Goal: Task Accomplishment & Management: Complete application form

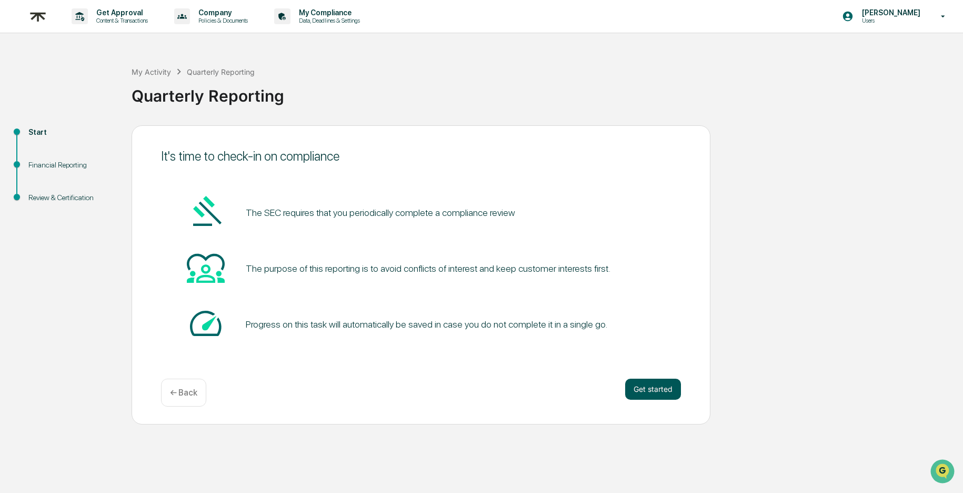
click at [647, 391] on button "Get started" at bounding box center [653, 388] width 56 height 21
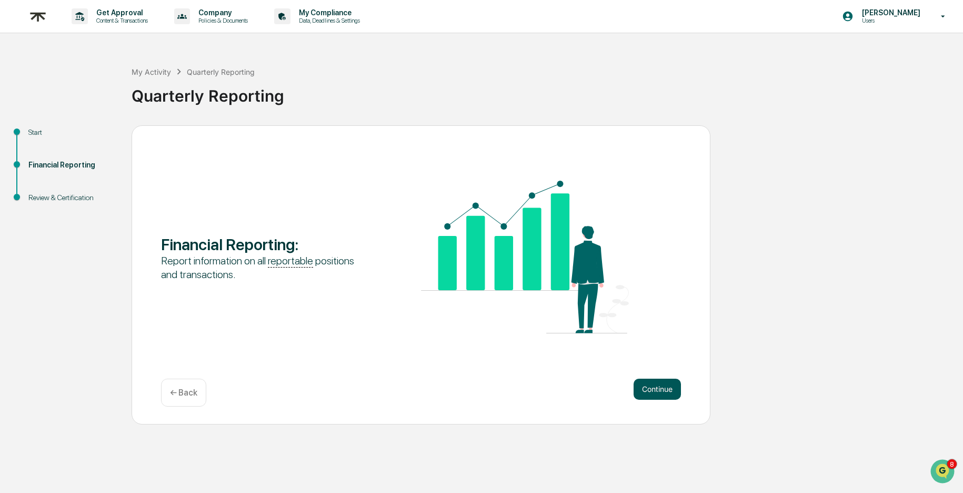
click at [660, 384] on button "Continue" at bounding box center [657, 388] width 47 height 21
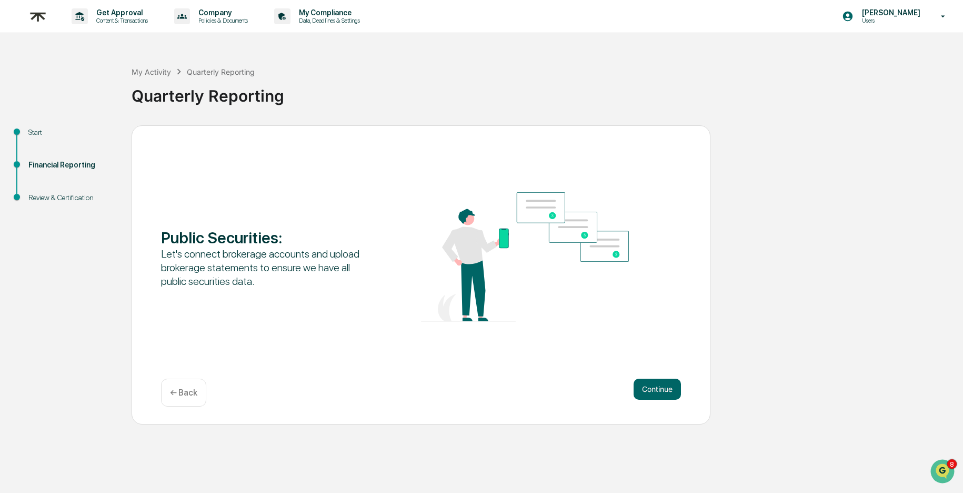
click at [660, 384] on button "Continue" at bounding box center [657, 388] width 47 height 21
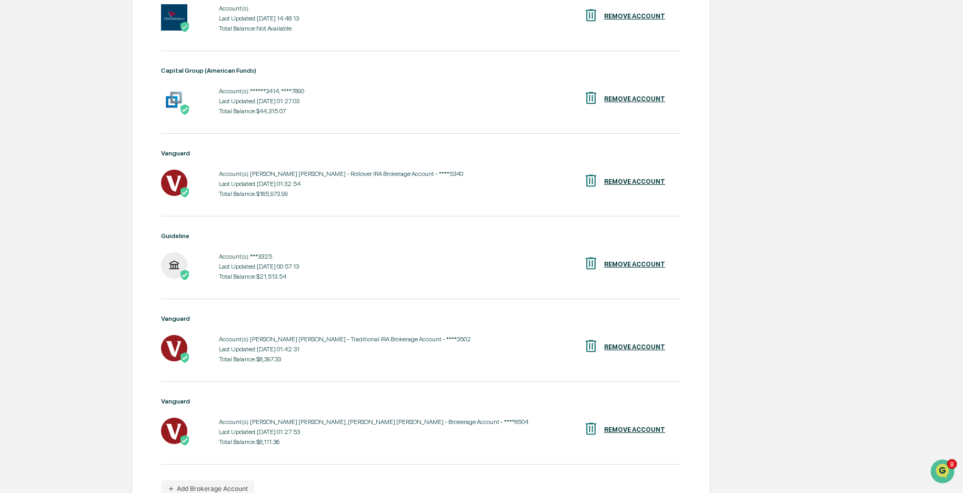
scroll to position [329, 0]
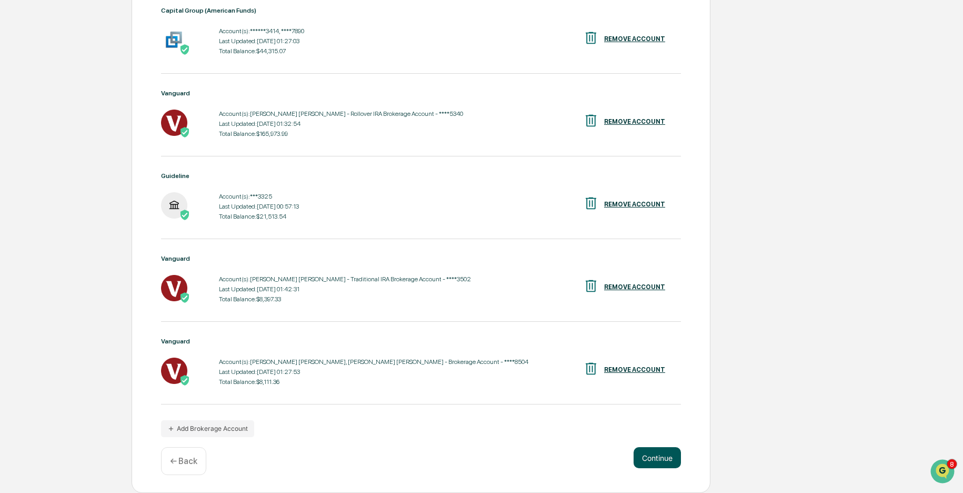
click at [664, 456] on button "Continue" at bounding box center [657, 457] width 47 height 21
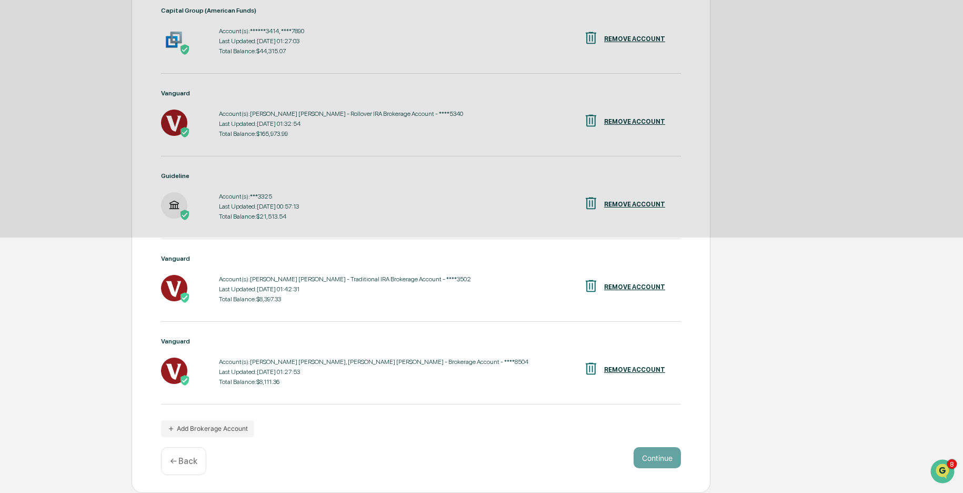
scroll to position [0, 0]
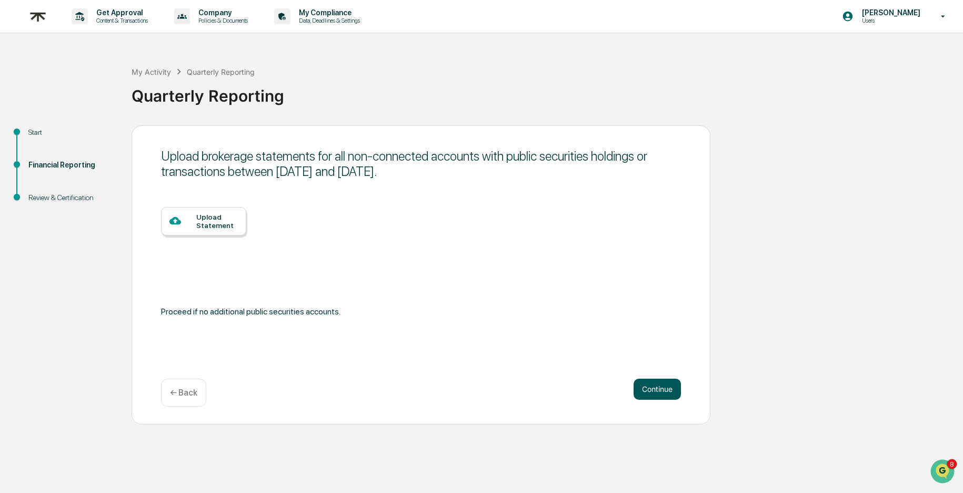
click at [650, 394] on button "Continue" at bounding box center [657, 388] width 47 height 21
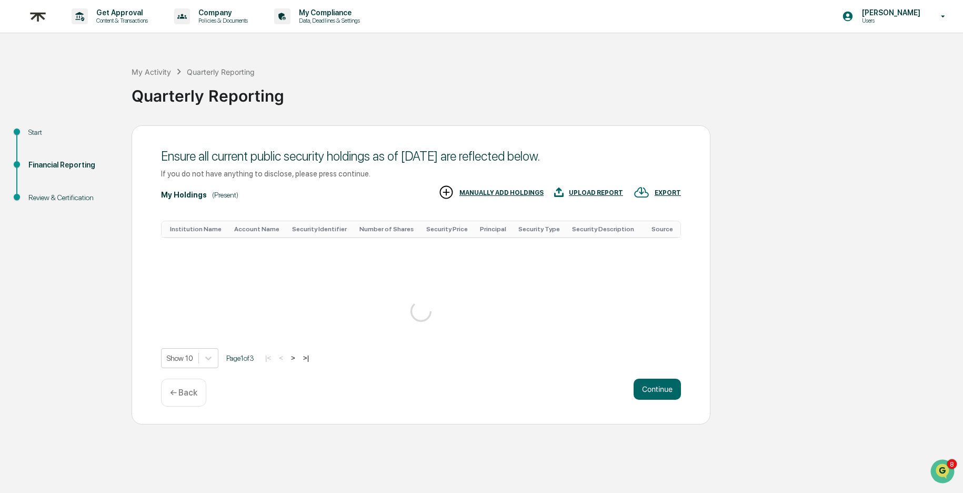
scroll to position [230, 0]
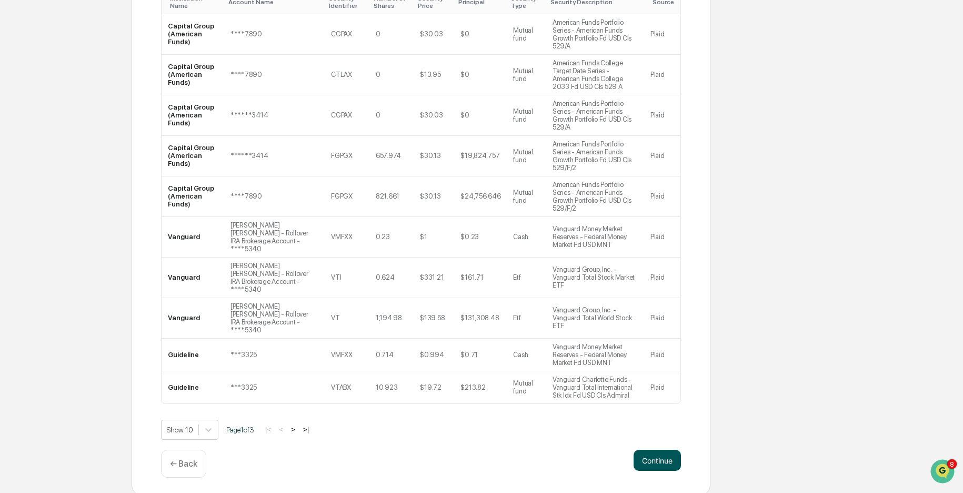
click at [643, 450] on button "Continue" at bounding box center [657, 459] width 47 height 21
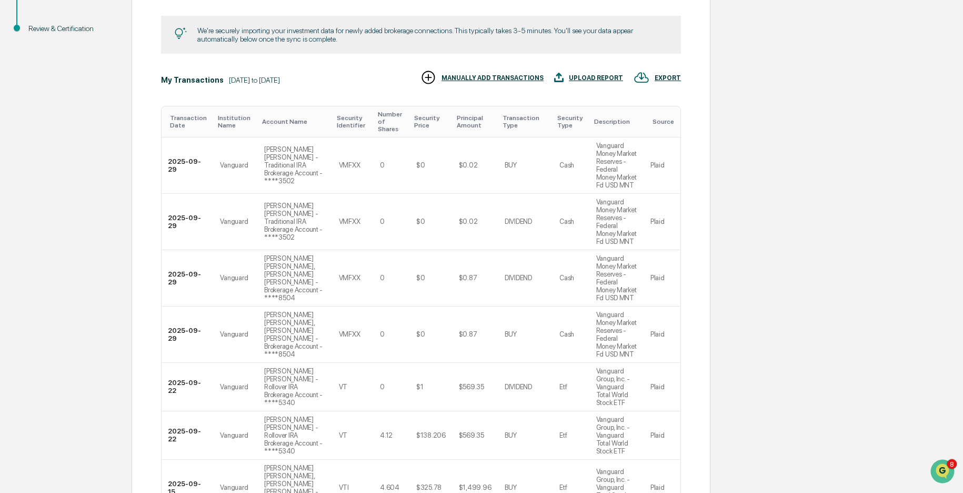
scroll to position [529, 0]
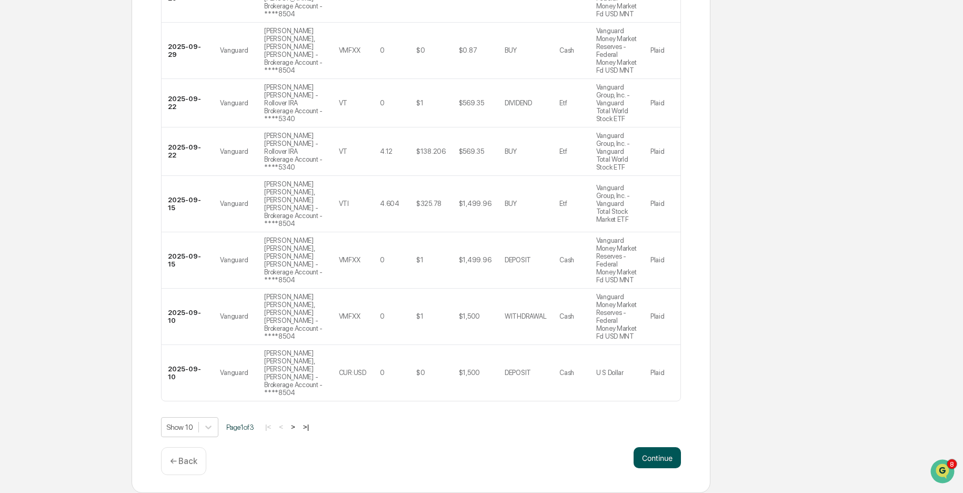
click at [659, 459] on button "Continue" at bounding box center [657, 457] width 47 height 21
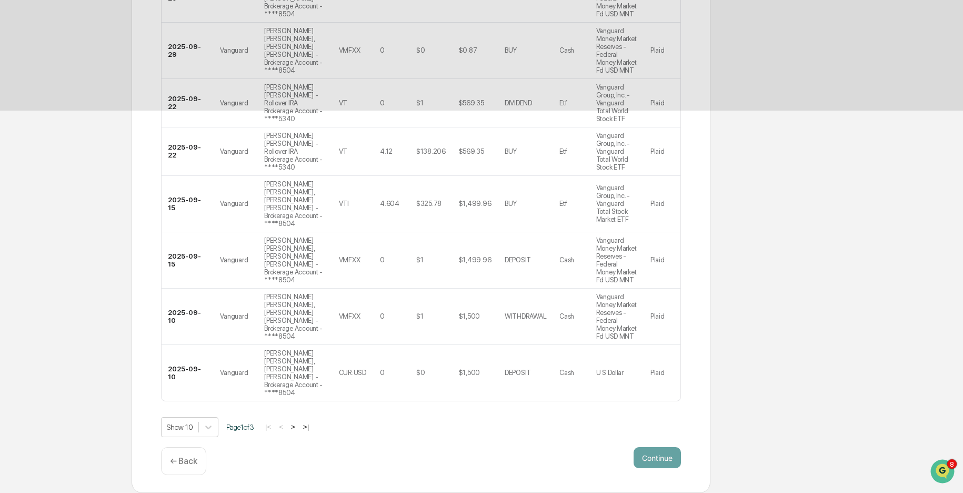
scroll to position [0, 0]
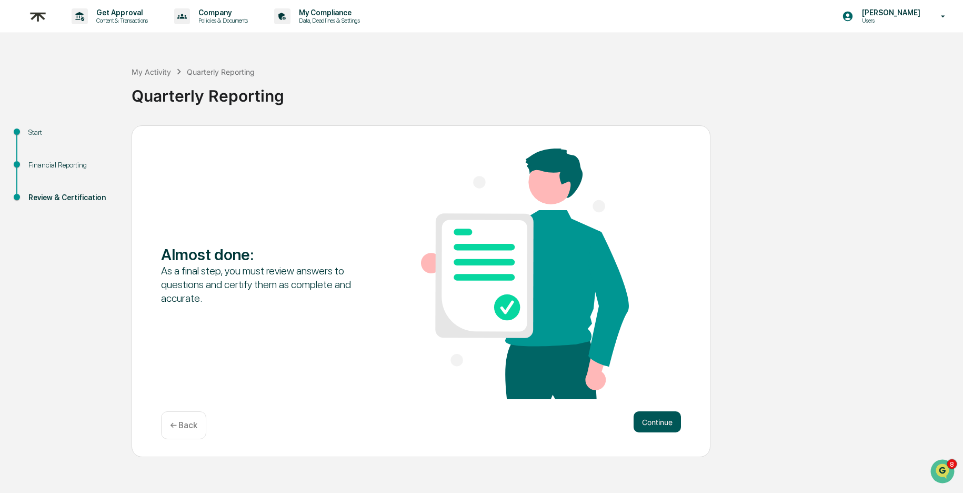
click at [651, 425] on button "Continue" at bounding box center [657, 421] width 47 height 21
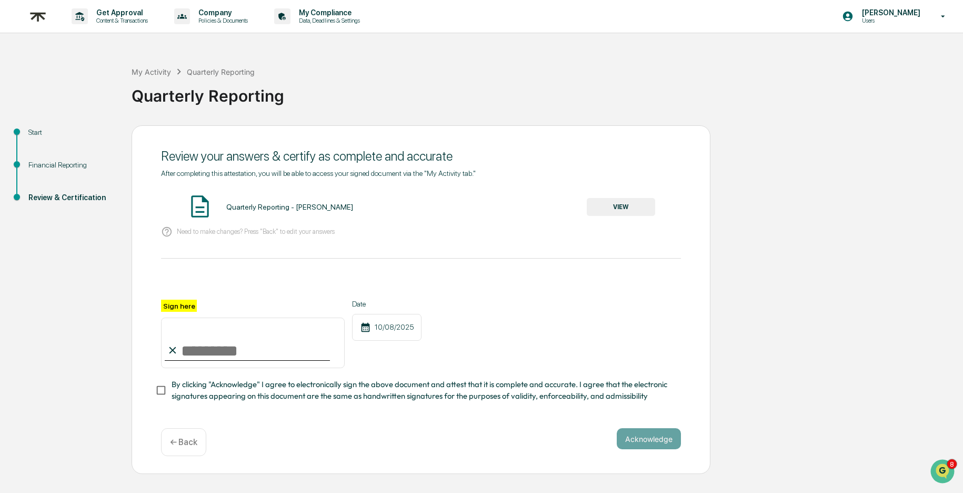
click at [239, 344] on input "Sign here" at bounding box center [253, 342] width 184 height 51
type input "**********"
click at [223, 379] on span "By clicking "Acknowledge" I agree to electronically sign the above document and…" at bounding box center [422, 390] width 501 height 24
click at [650, 428] on button "Acknowledge" at bounding box center [649, 438] width 64 height 21
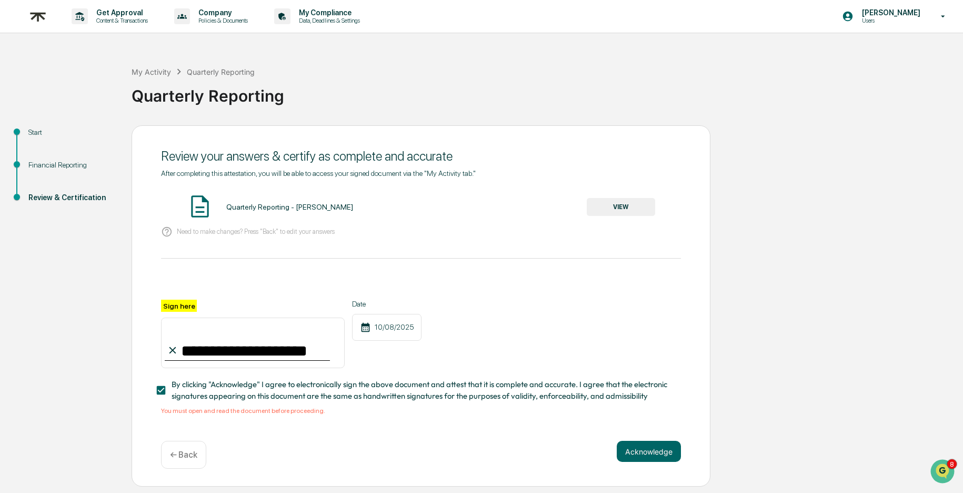
click at [625, 207] on button "VIEW" at bounding box center [621, 207] width 68 height 18
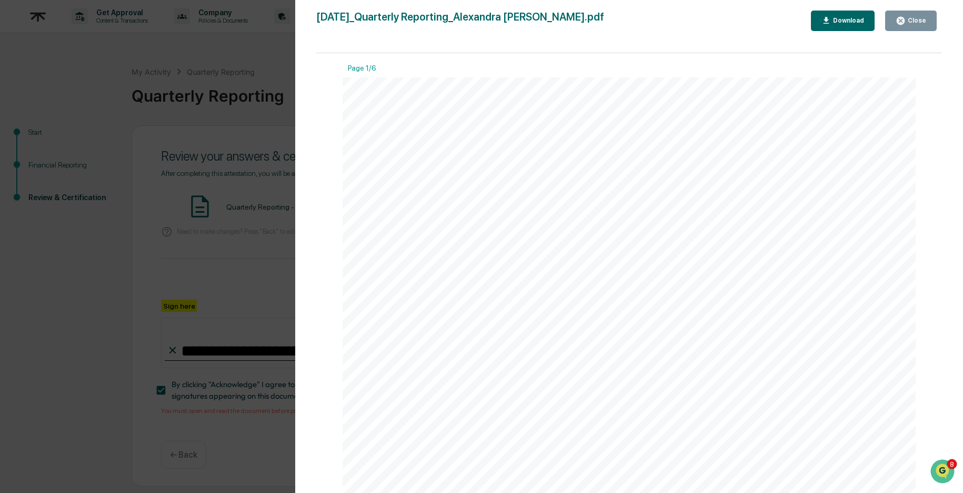
click at [912, 25] on div "Close" at bounding box center [911, 21] width 31 height 10
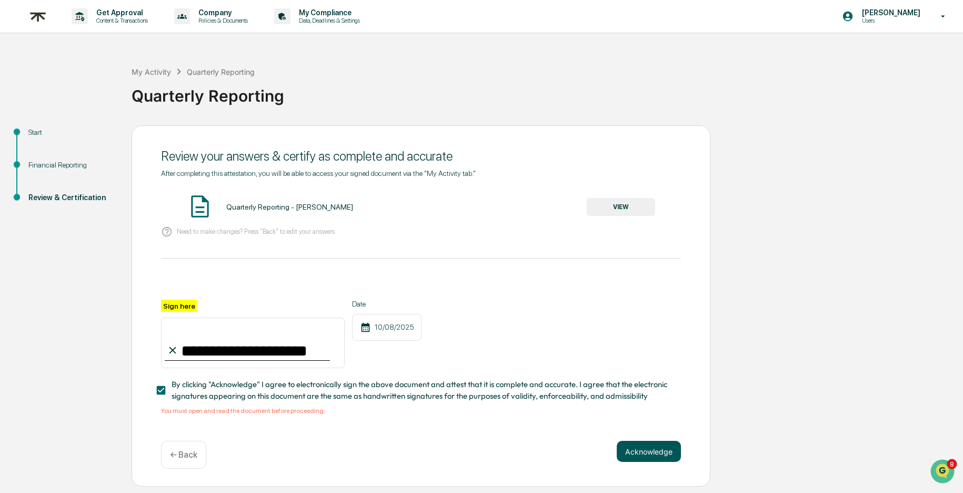
click at [645, 450] on button "Acknowledge" at bounding box center [649, 450] width 64 height 21
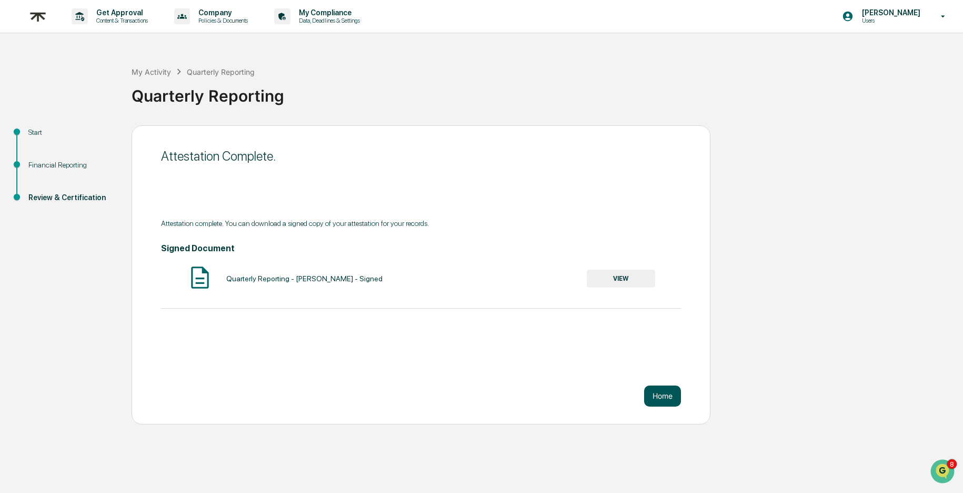
click at [673, 391] on button "Home" at bounding box center [662, 395] width 37 height 21
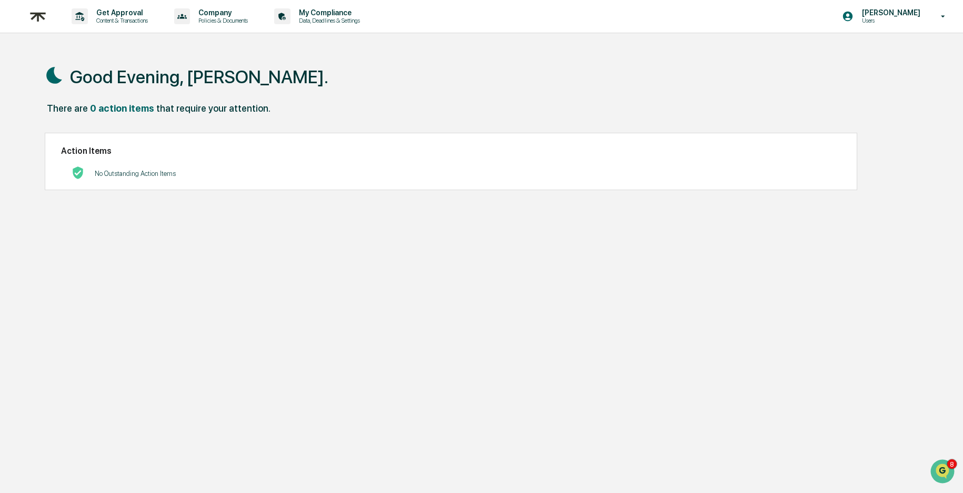
click at [37, 26] on img at bounding box center [37, 17] width 25 height 26
